Goal: Navigation & Orientation: Find specific page/section

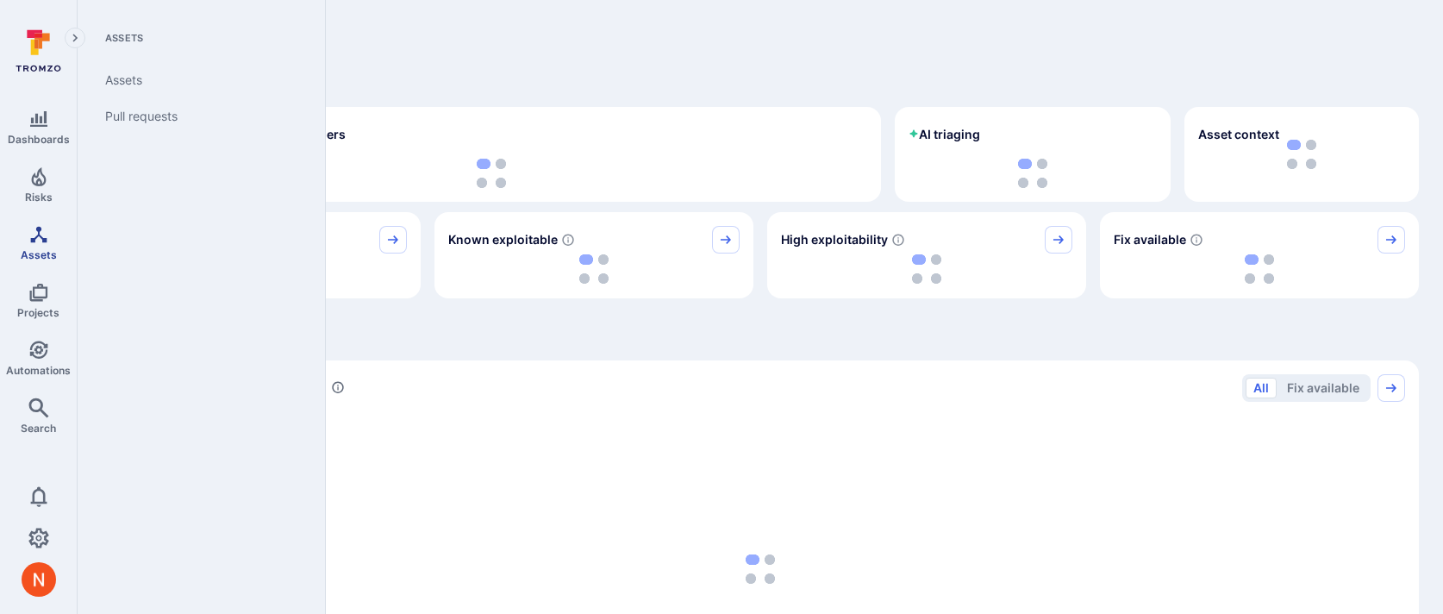
click at [29, 251] on span "Assets" at bounding box center [39, 254] width 36 height 13
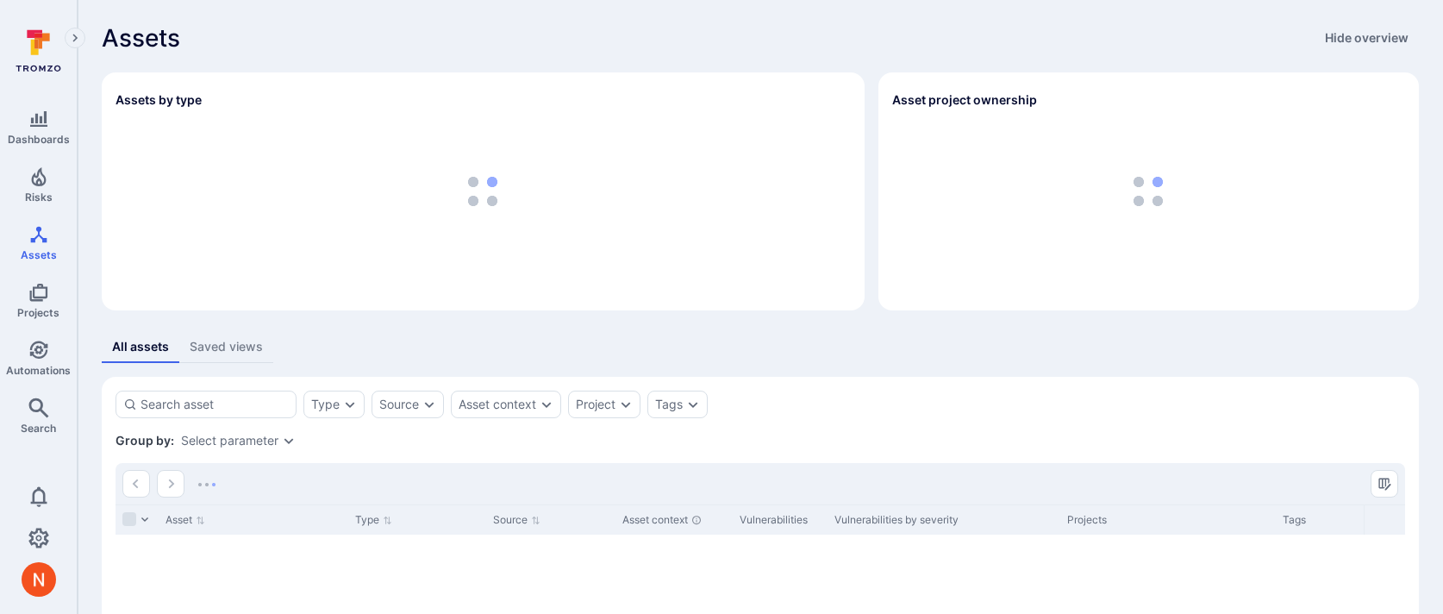
click at [466, 322] on div "Assets Hide overview Assets by type Asset project ownership All assets Saved vi…" at bounding box center [761, 418] width 1366 height 836
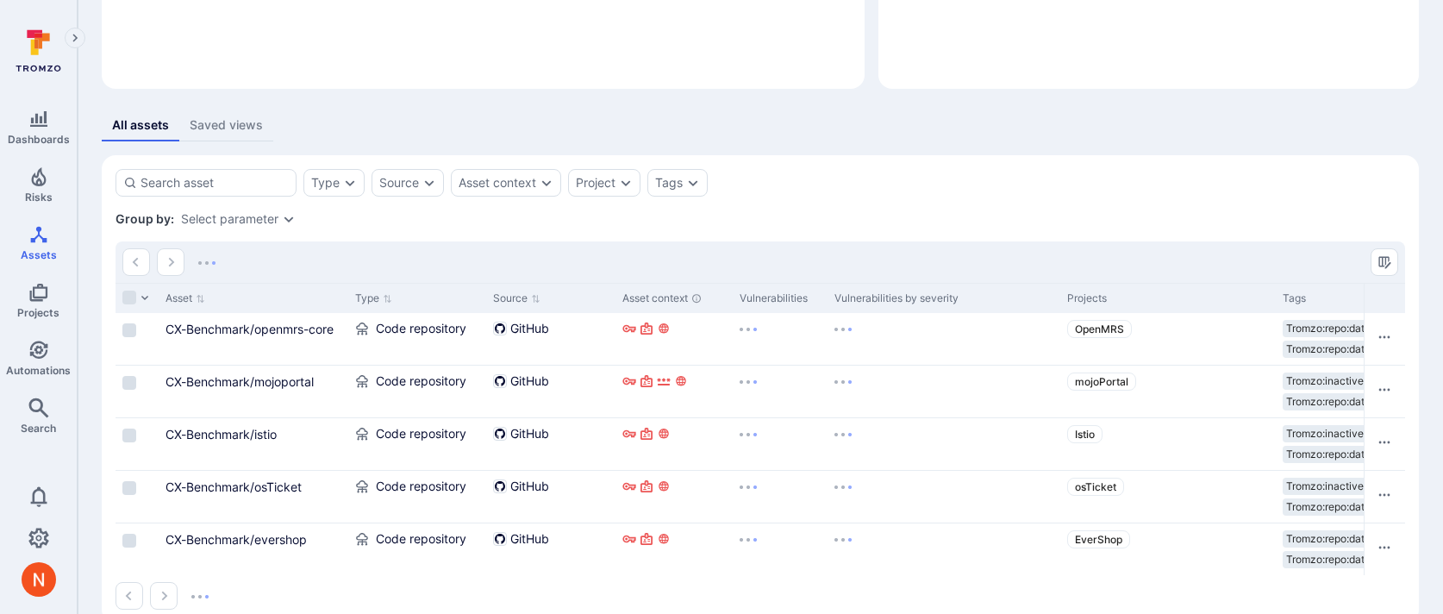
scroll to position [221, 0]
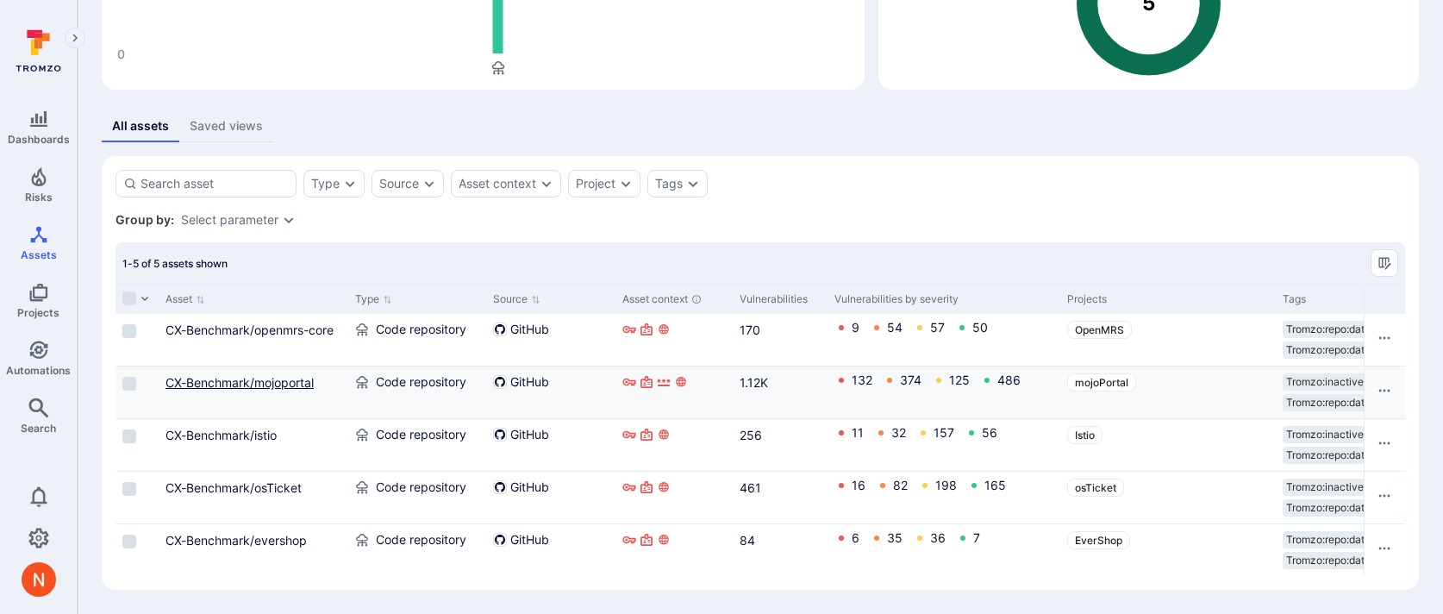
click at [260, 381] on link "CX-Benchmark/mojoportal" at bounding box center [240, 382] width 148 height 15
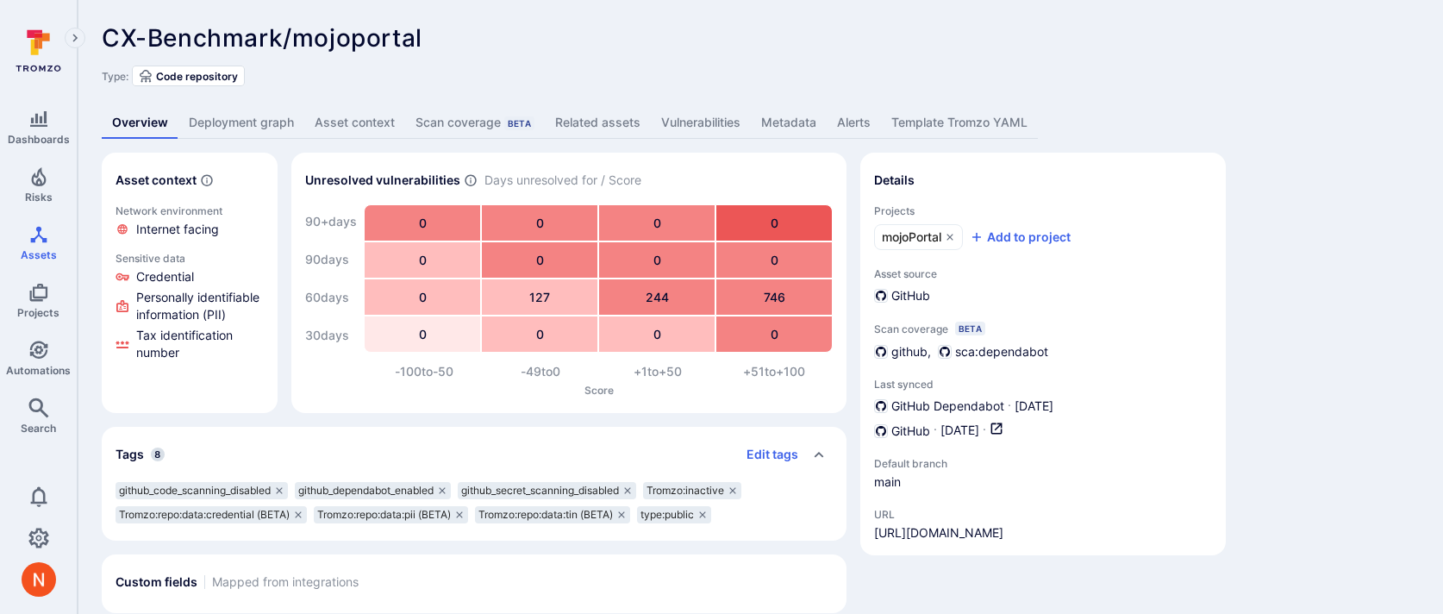
click at [231, 134] on link "Deployment graph" at bounding box center [241, 123] width 126 height 32
